Goal: Obtain resource: Obtain resource

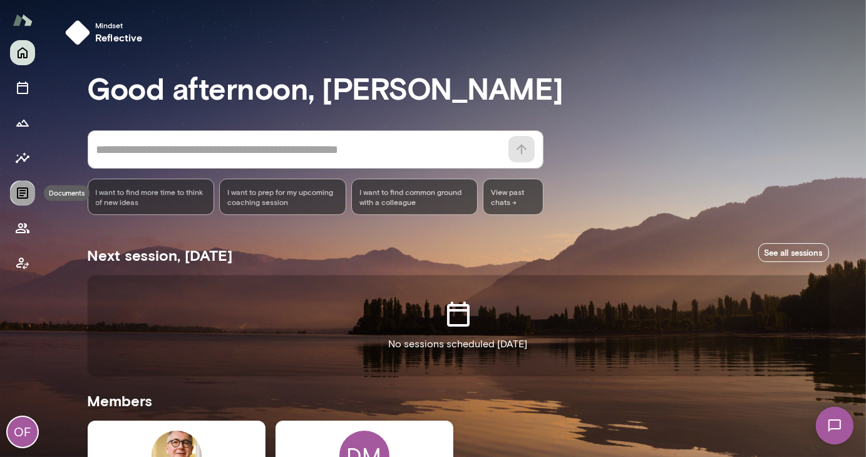
click at [21, 187] on icon "Documents" at bounding box center [22, 192] width 11 height 11
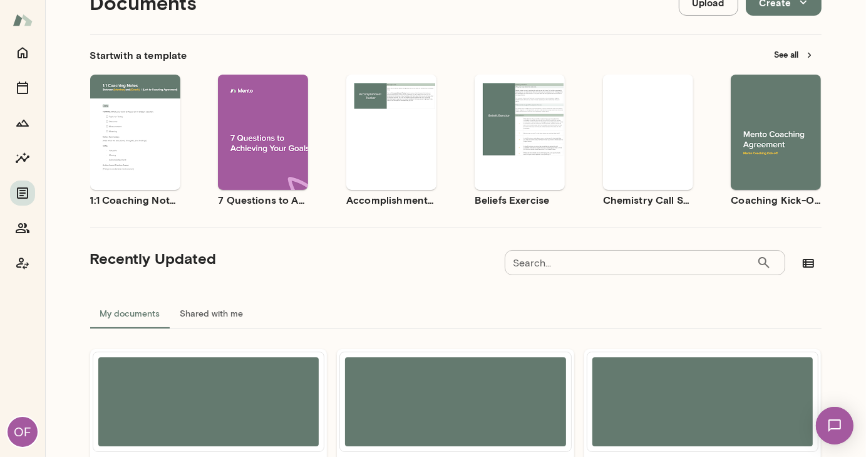
scroll to position [49, 0]
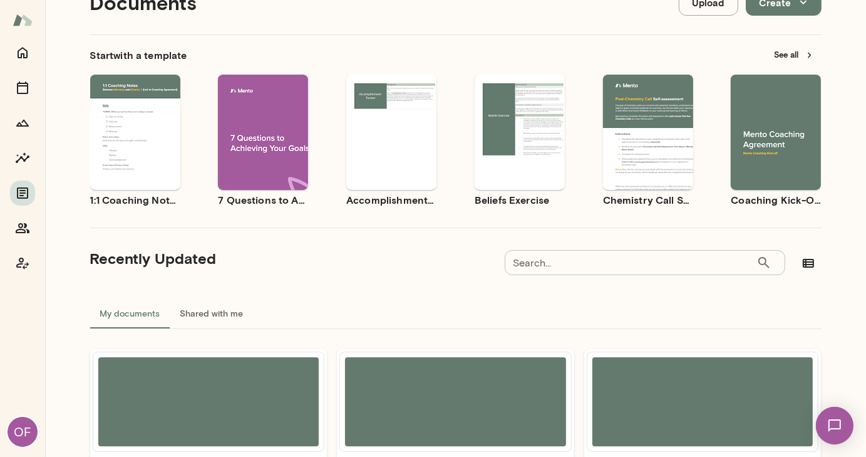
click at [788, 54] on button "See all" at bounding box center [794, 54] width 54 height 19
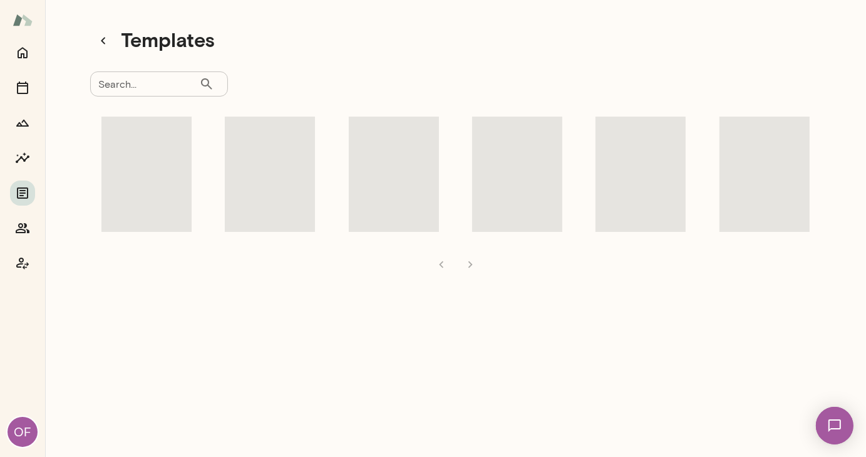
scroll to position [10, 0]
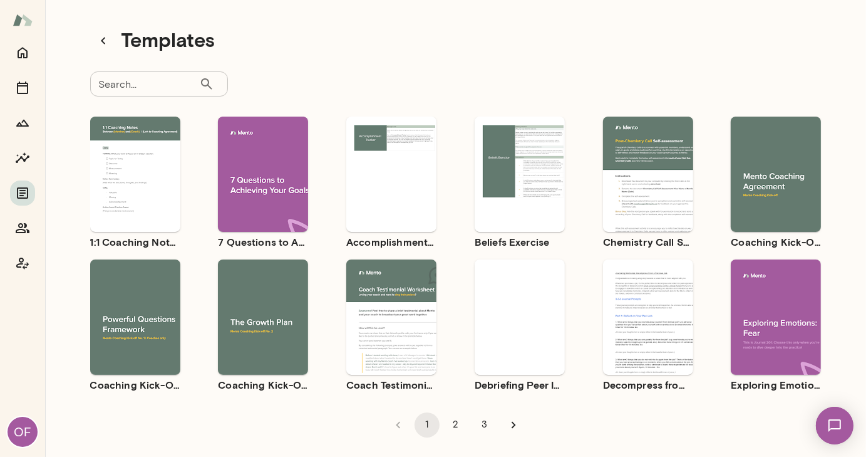
click at [259, 269] on div "Use template Preview" at bounding box center [263, 316] width 90 height 115
